Goal: Communication & Community: Ask a question

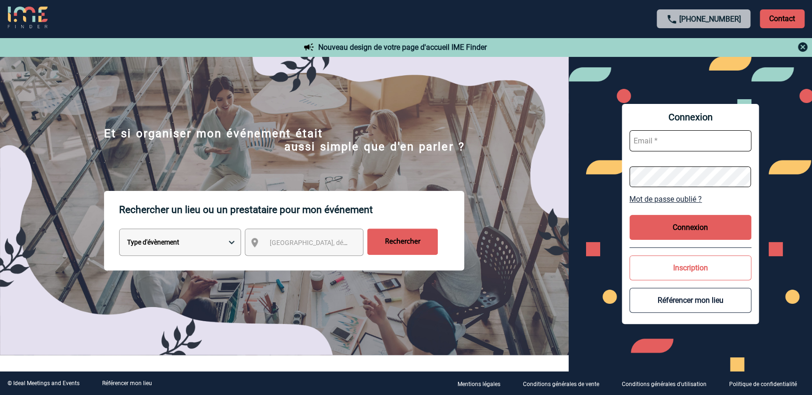
type input "[PERSON_NAME][EMAIL_ADDRESS][DOMAIN_NAME]"
click at [699, 234] on button "Connexion" at bounding box center [690, 227] width 122 height 25
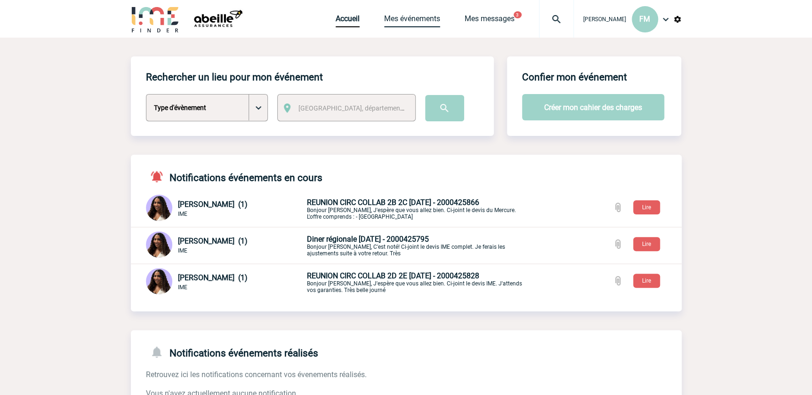
click at [418, 18] on link "Mes événements" at bounding box center [412, 20] width 56 height 13
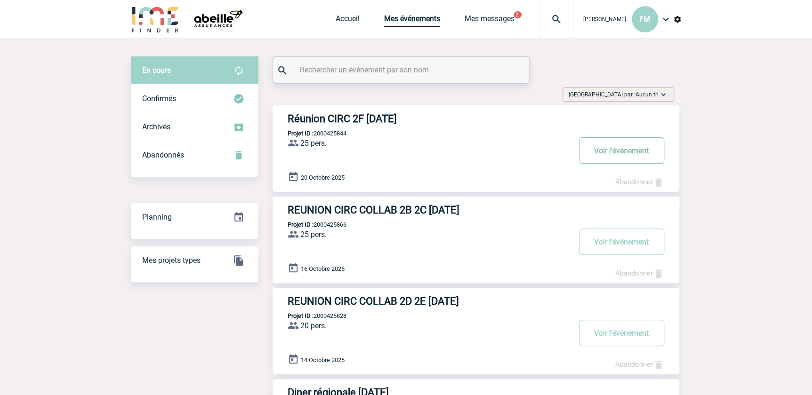
click at [609, 147] on button "Voir l'événement" at bounding box center [621, 150] width 85 height 26
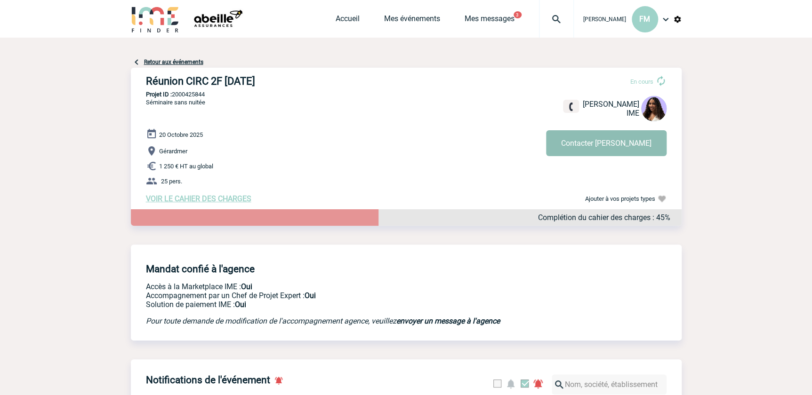
click at [589, 152] on button "Contacter Jessica" at bounding box center [606, 143] width 120 height 26
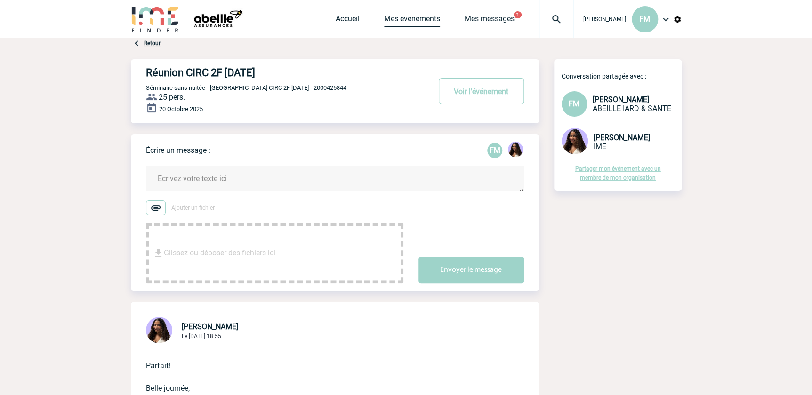
click at [411, 17] on link "Mes événements" at bounding box center [412, 20] width 56 height 13
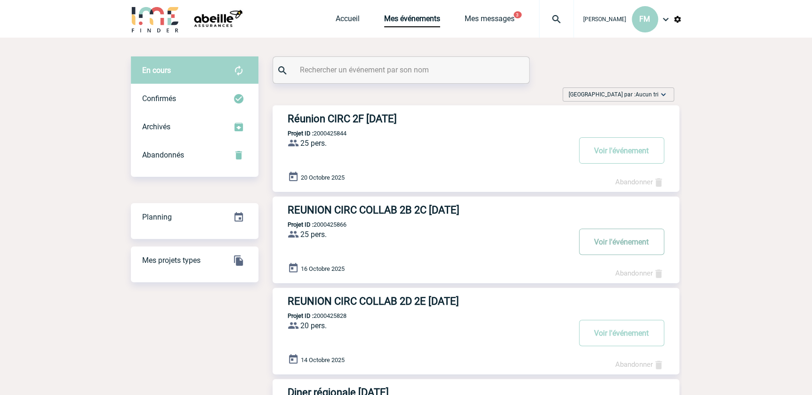
click at [604, 243] on button "Voir l'événement" at bounding box center [621, 242] width 85 height 26
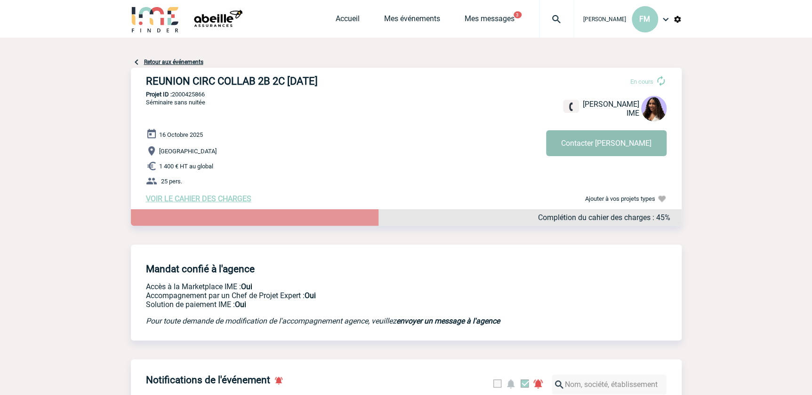
click at [615, 142] on button "Contacter [PERSON_NAME]" at bounding box center [606, 143] width 120 height 26
click at [418, 16] on link "Mes événements" at bounding box center [412, 20] width 56 height 13
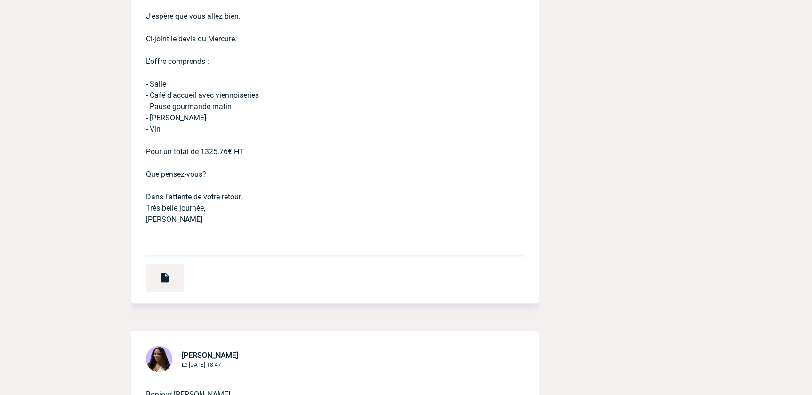
scroll to position [385, 0]
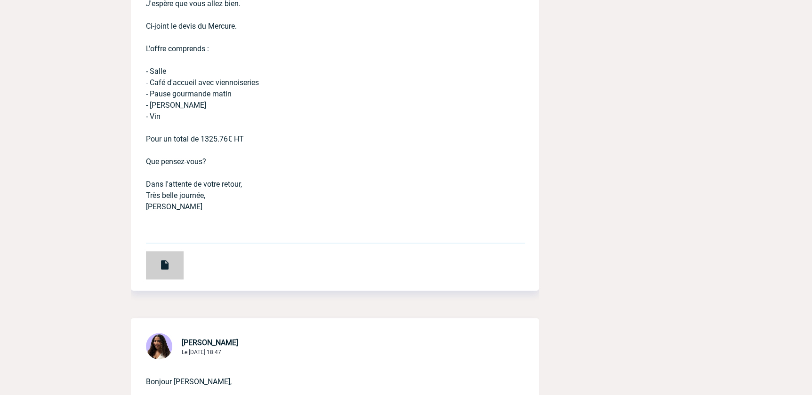
click at [155, 267] on div at bounding box center [165, 265] width 38 height 28
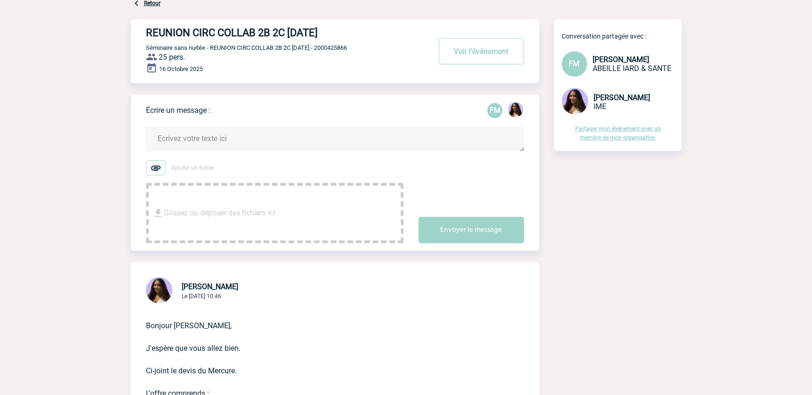
scroll to position [0, 0]
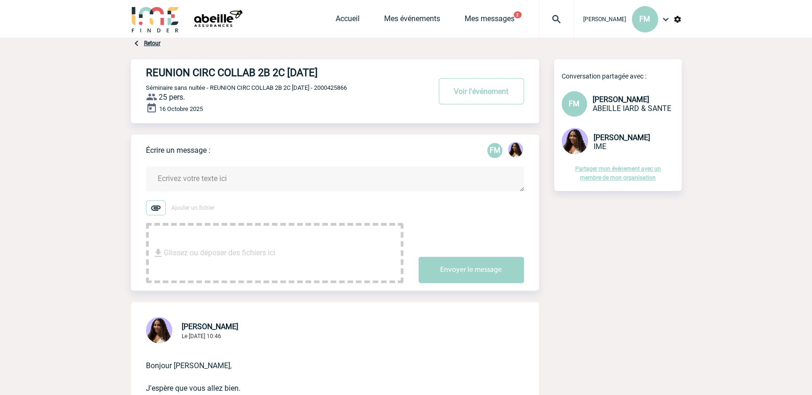
click at [174, 176] on textarea at bounding box center [335, 179] width 378 height 25
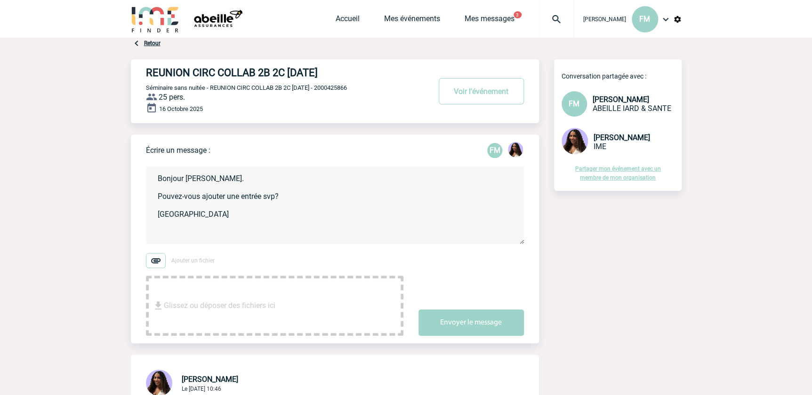
click at [300, 198] on textarea "Bonjour Jessica. Pouvez-vous ajouter une entrée svp? Merci" at bounding box center [335, 206] width 378 height 78
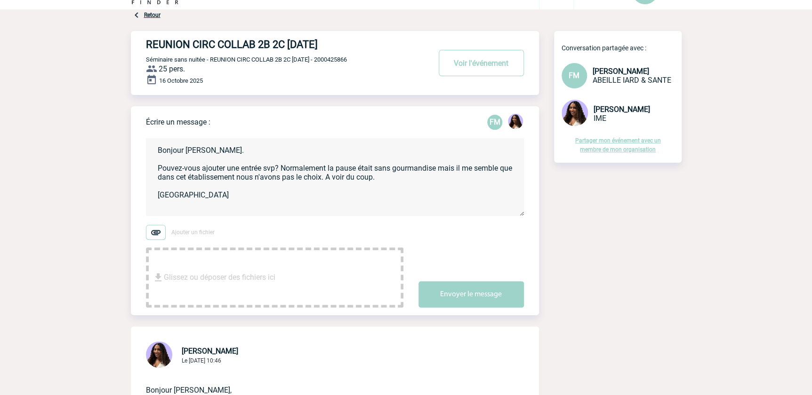
scroll to position [42, 0]
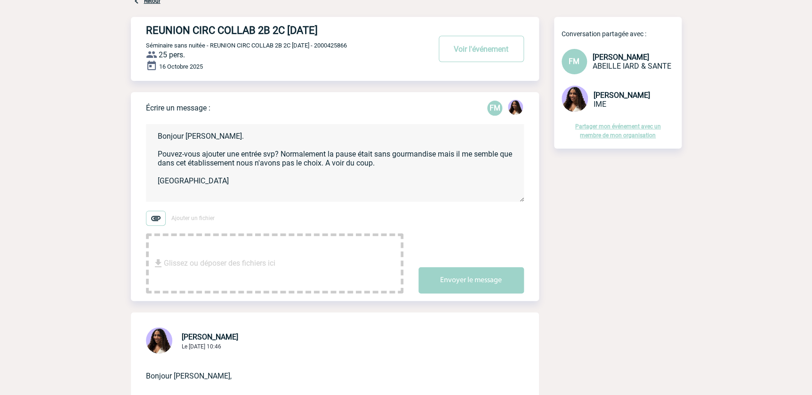
click at [182, 181] on textarea "Bonjour Jessica. Pouvez-vous ajouter une entrée svp? Normalement la pause était…" at bounding box center [335, 163] width 378 height 78
type textarea "Bonjour Jessica. Pouvez-vous ajouter une entrée svp? Normalement la pause était…"
click at [471, 269] on button "Envoyer le message" at bounding box center [470, 280] width 105 height 26
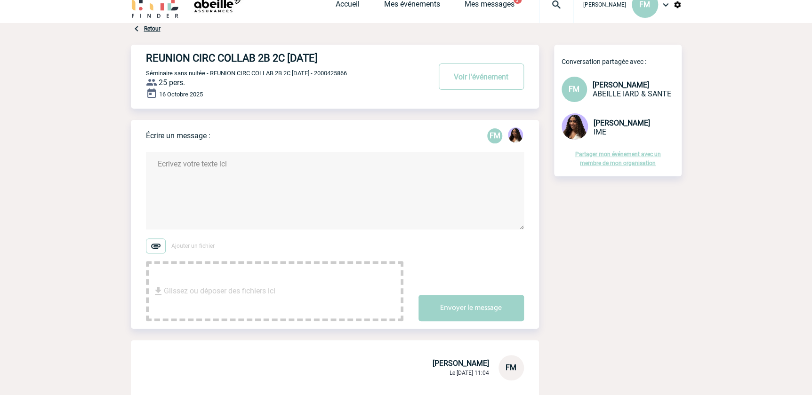
scroll to position [0, 0]
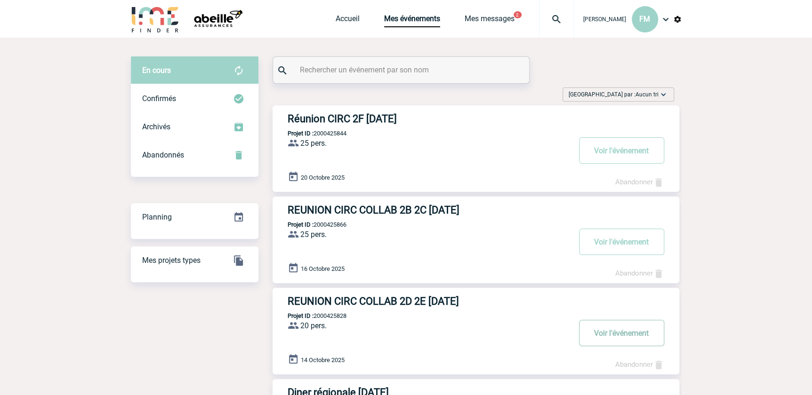
click at [619, 334] on button "Voir l'événement" at bounding box center [621, 333] width 85 height 26
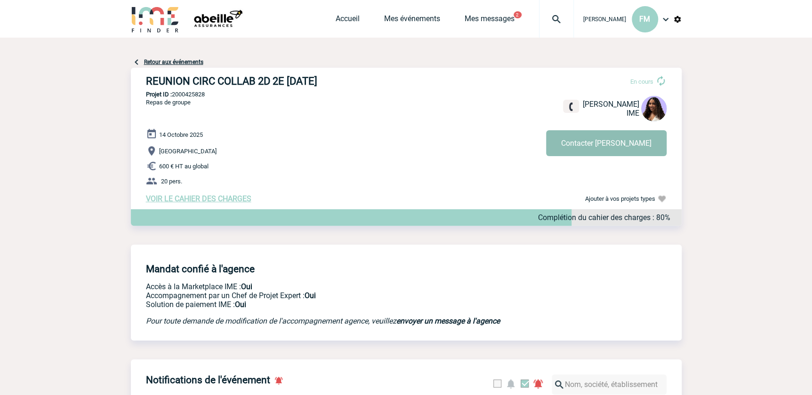
click at [620, 138] on button "Contacter [PERSON_NAME]" at bounding box center [606, 143] width 120 height 26
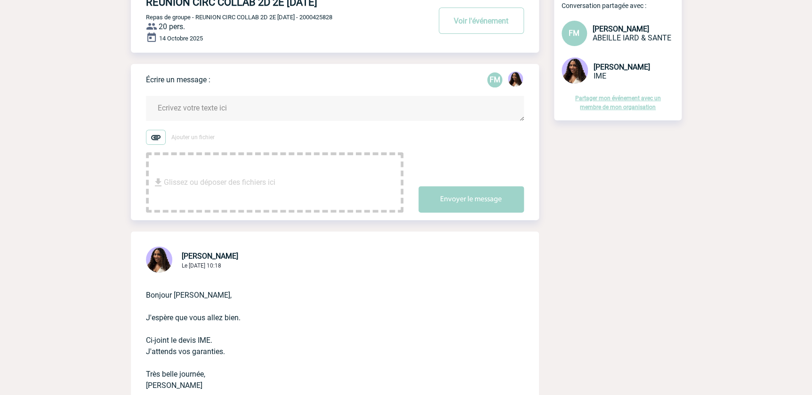
scroll to position [214, 0]
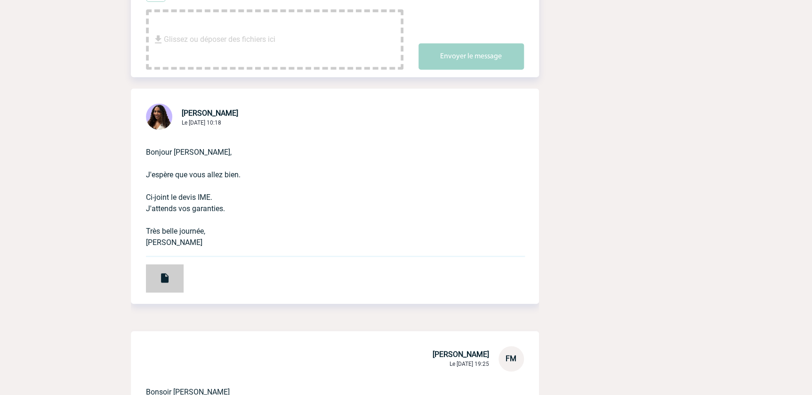
click at [164, 276] on img at bounding box center [164, 277] width 11 height 11
